Goal: Check status: Check status

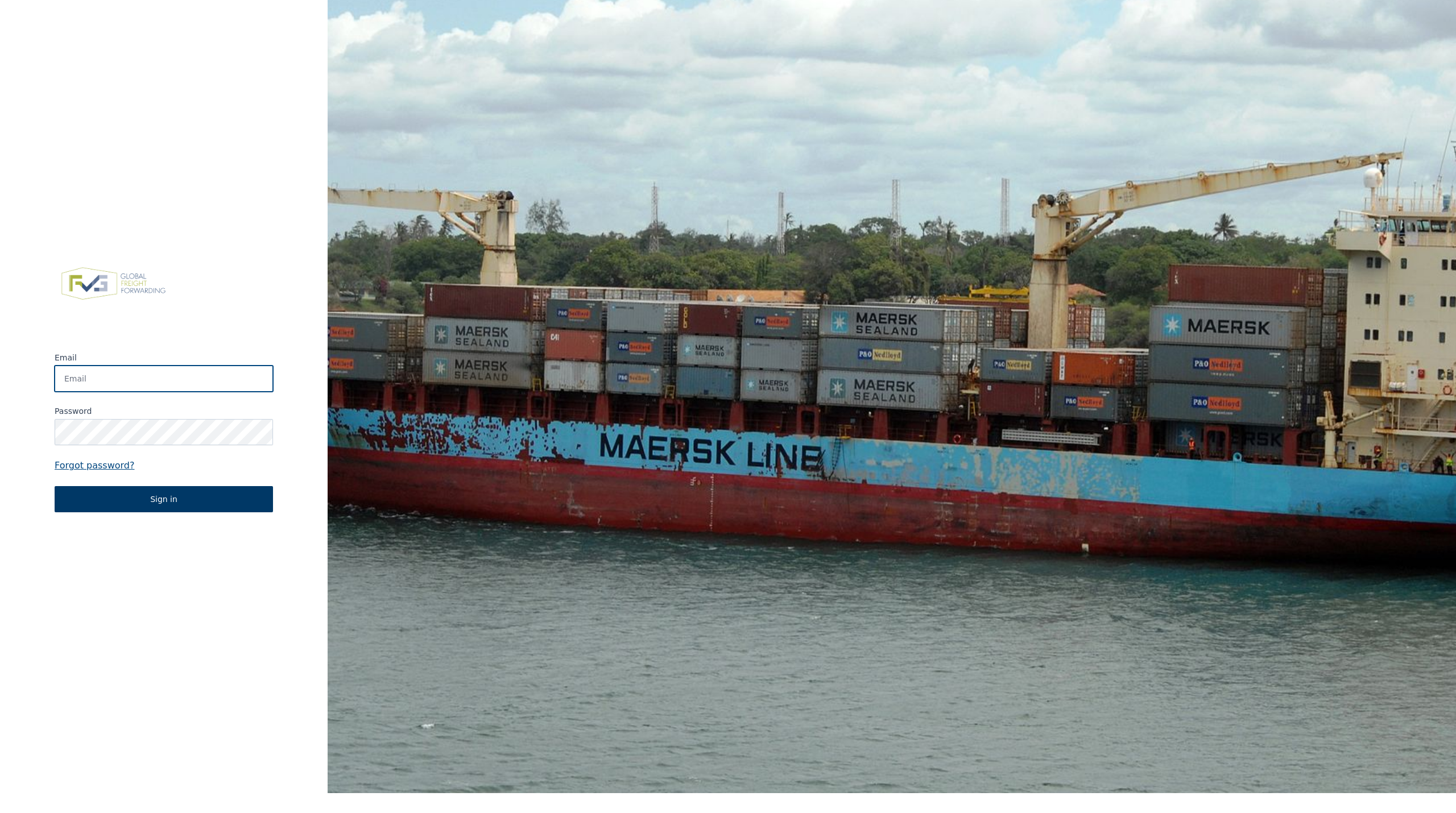
type input "dennis.engelen@berghoffworldwide.com"
click at [180, 499] on button "Sign in" at bounding box center [163, 498] width 218 height 26
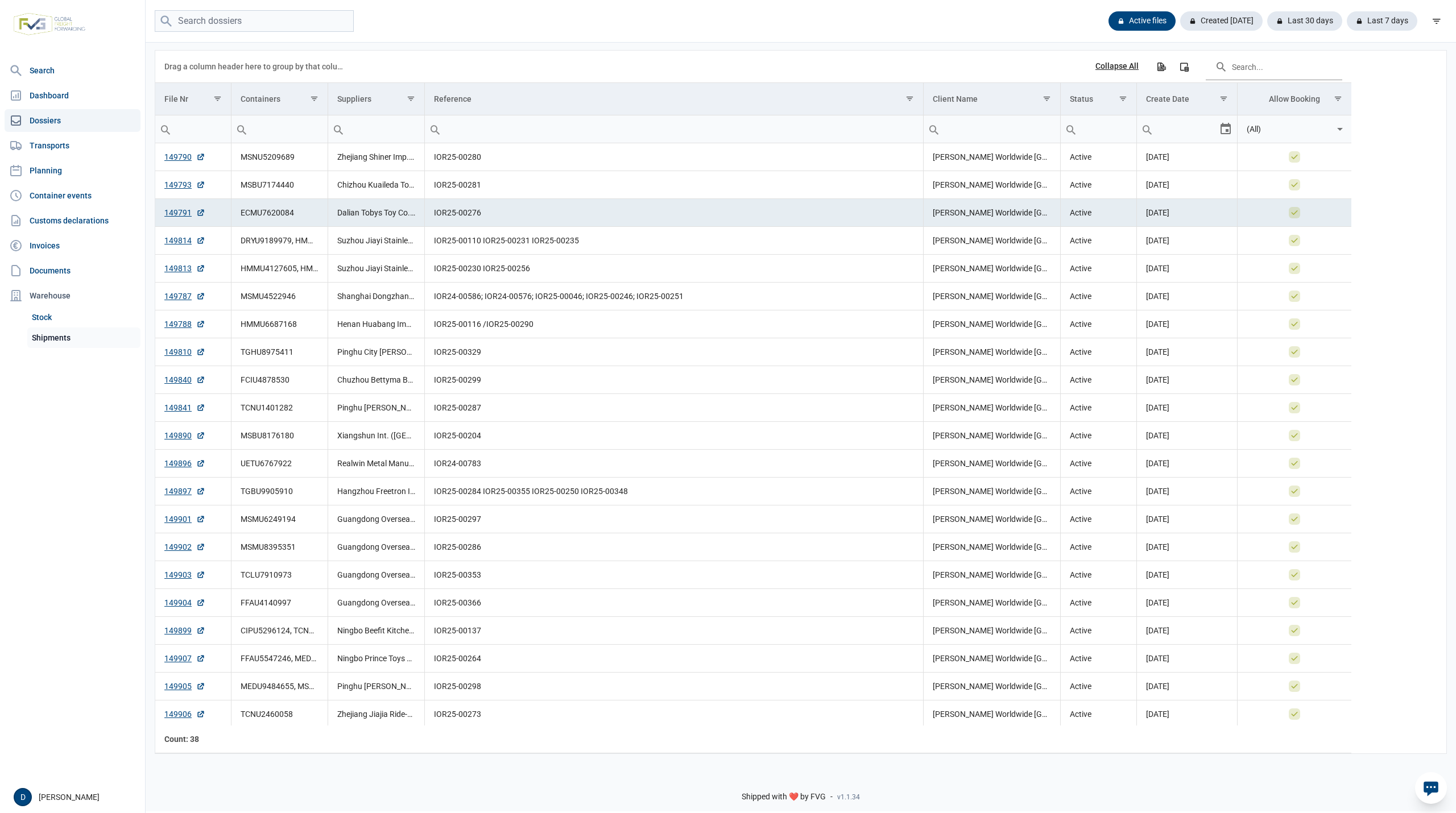
click at [53, 338] on link "Shipments" at bounding box center [83, 337] width 113 height 21
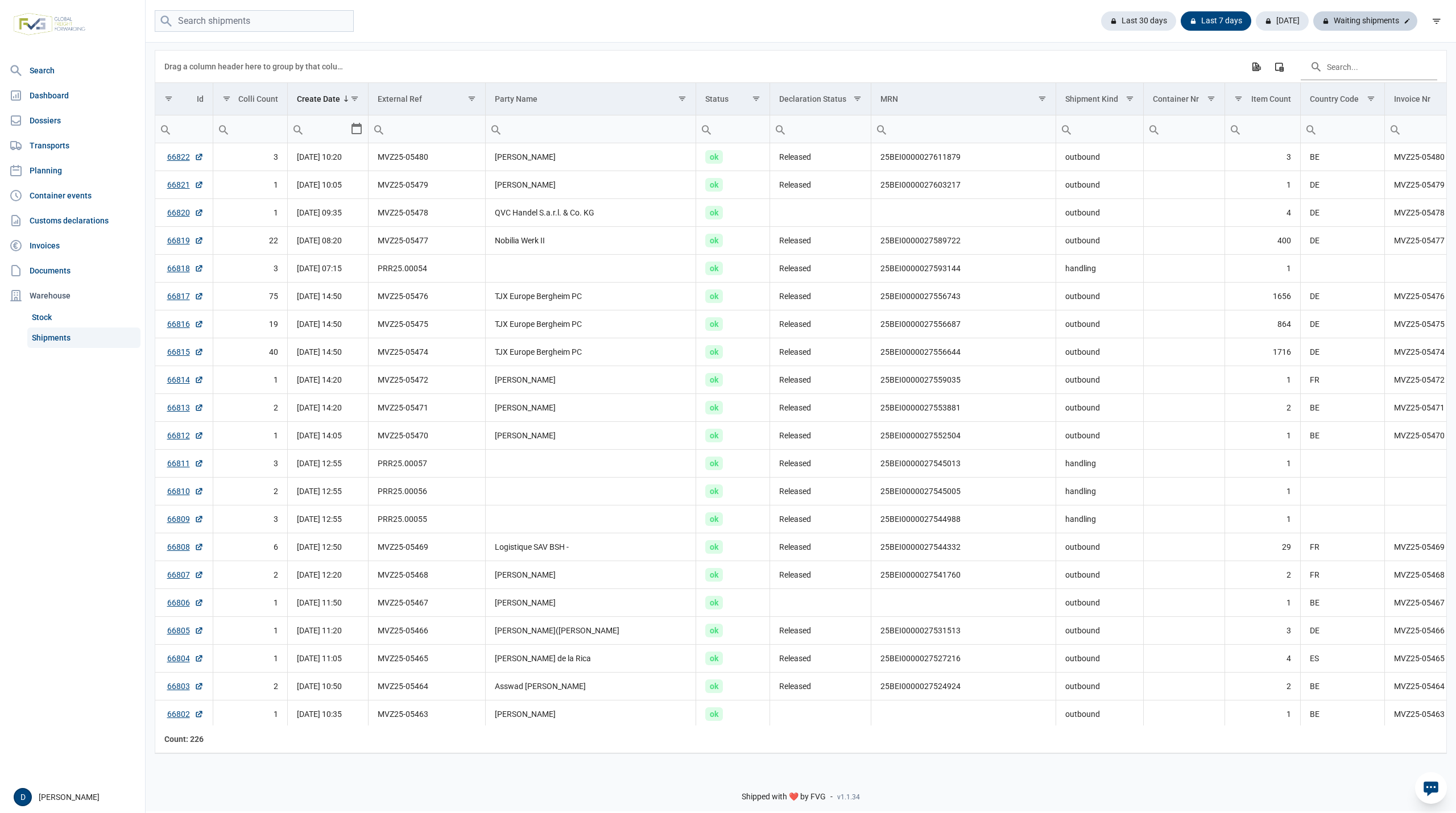
click at [1373, 12] on div "Waiting shipments" at bounding box center [1364, 21] width 104 height 19
